Goal: Information Seeking & Learning: Find contact information

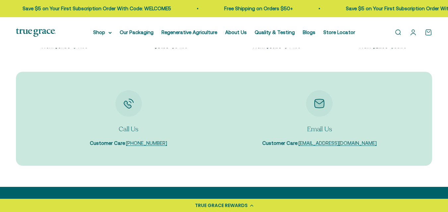
select select "3"
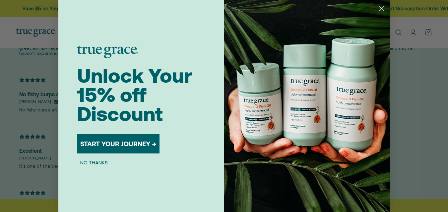
scroll to position [1856, 0]
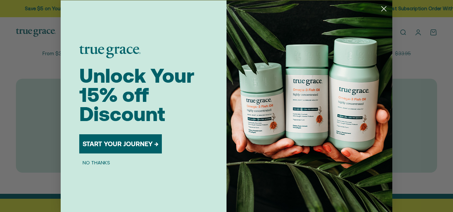
click at [385, 6] on circle "Close dialog" at bounding box center [383, 8] width 11 height 11
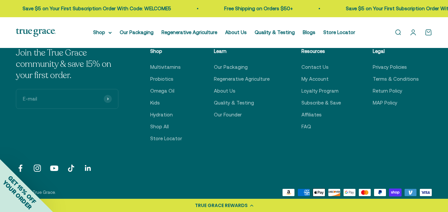
scroll to position [1989, 0]
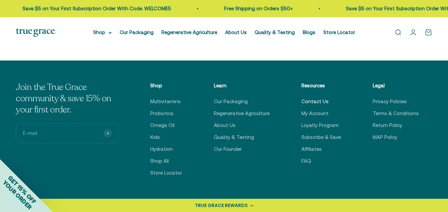
click at [313, 98] on link "Contact Us" at bounding box center [314, 102] width 27 height 8
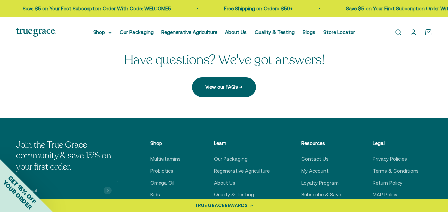
scroll to position [199, 0]
